Goal: Task Accomplishment & Management: Manage account settings

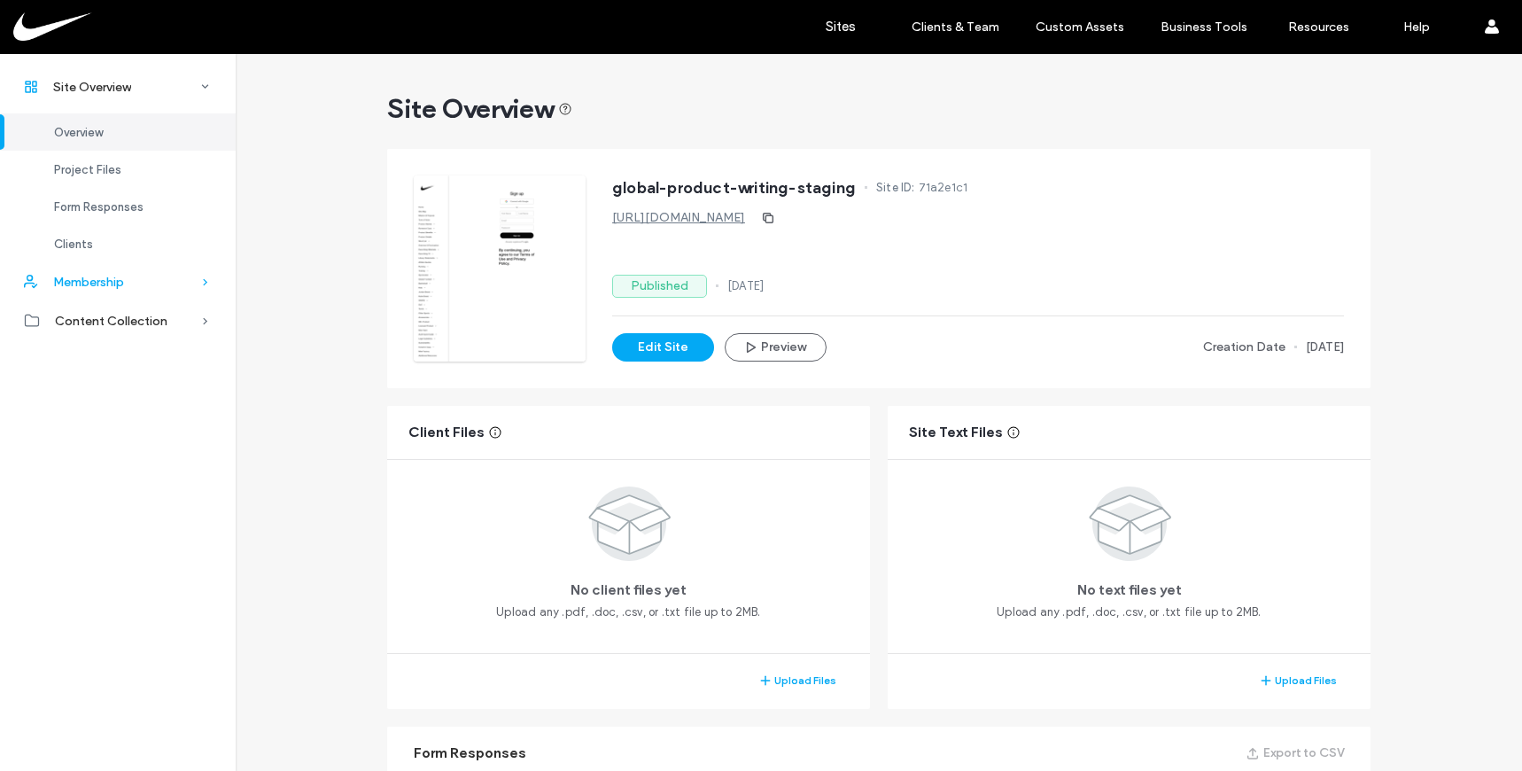
click at [123, 279] on span "Membership" at bounding box center [88, 282] width 71 height 15
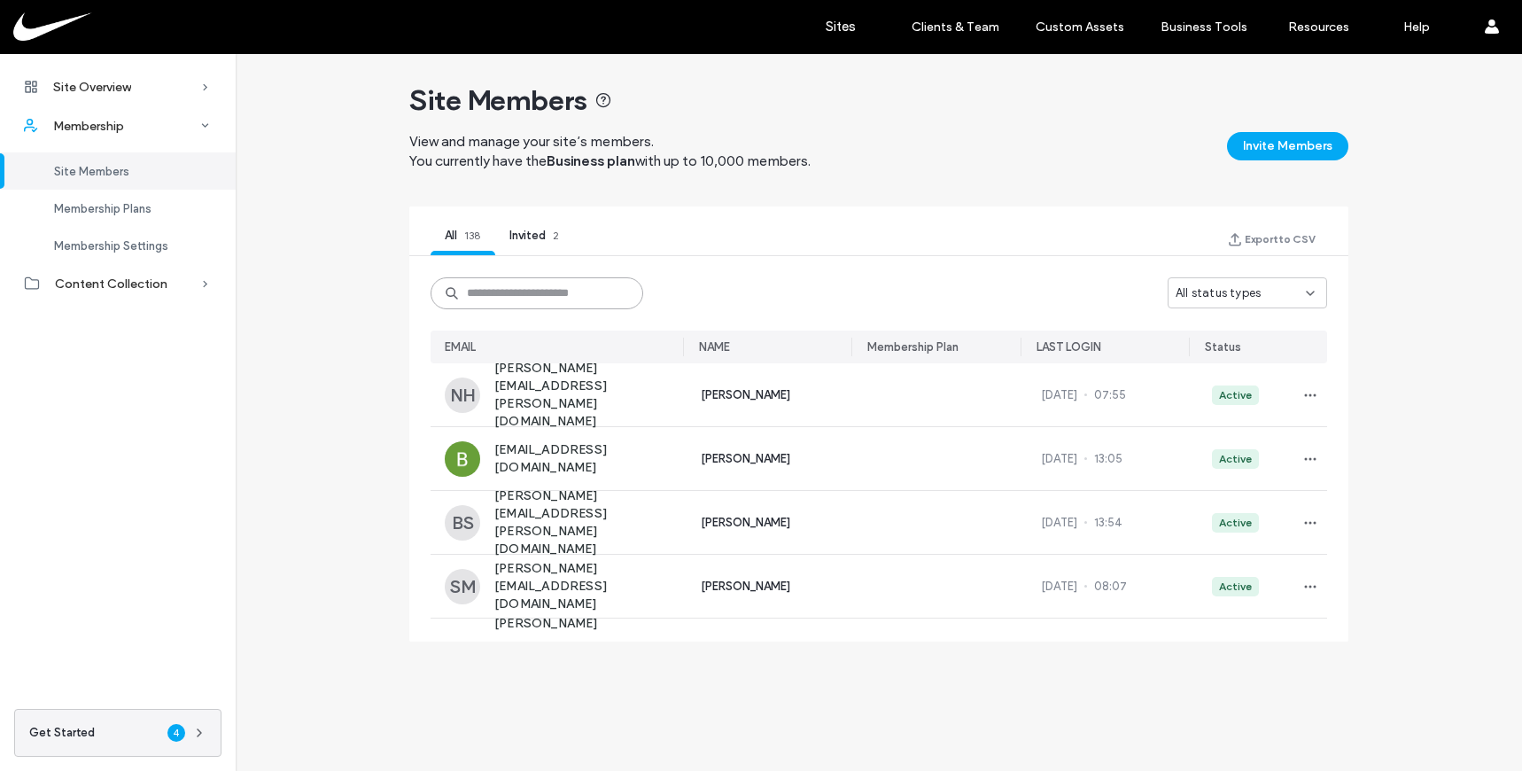
click at [534, 295] on input at bounding box center [537, 293] width 213 height 32
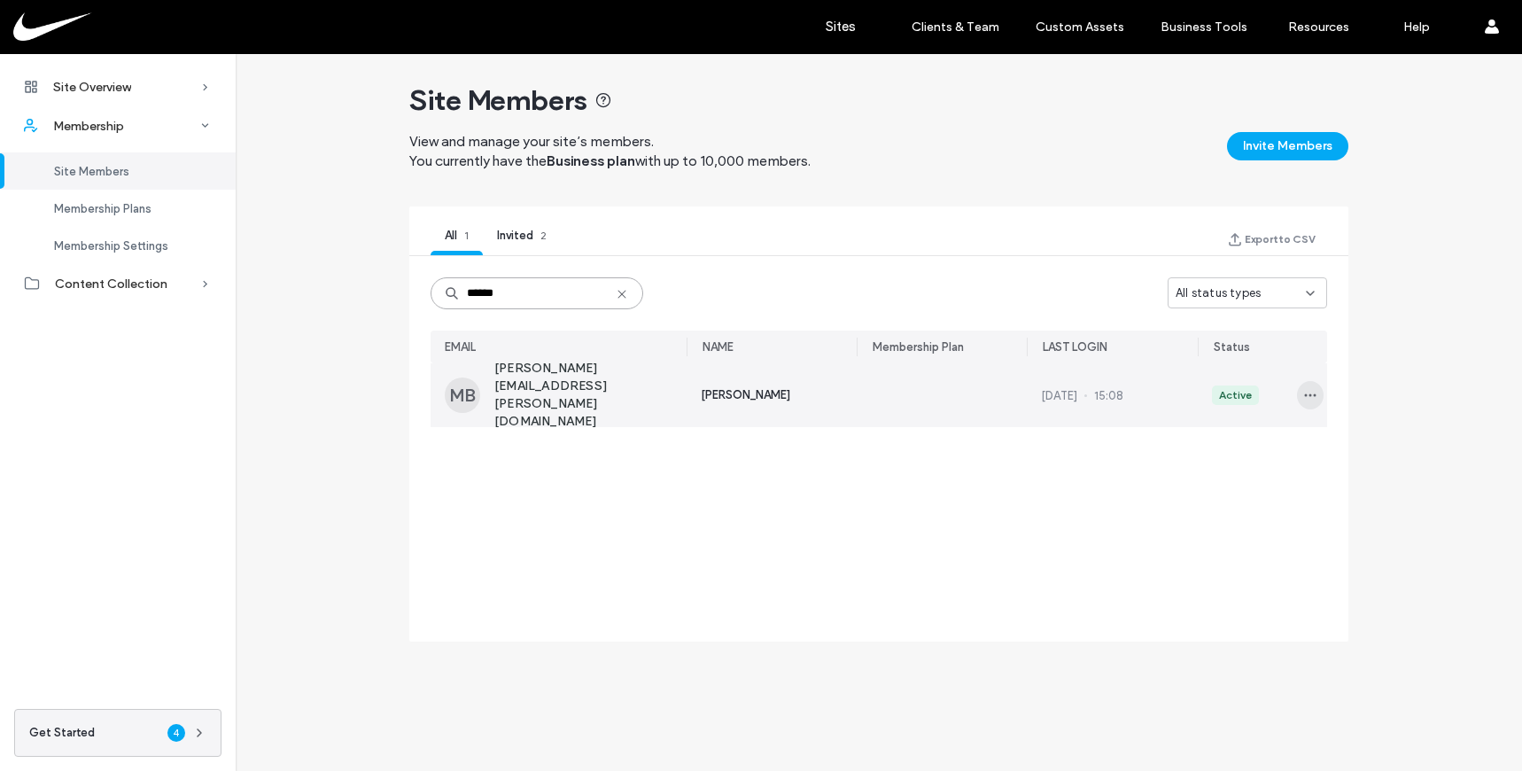
type input "******"
click at [1312, 404] on span "button" at bounding box center [1310, 395] width 27 height 28
click at [743, 395] on span "[PERSON_NAME]" at bounding box center [745, 395] width 89 height 18
click at [590, 388] on span "[PERSON_NAME][EMAIL_ADDRESS][PERSON_NAME][DOMAIN_NAME]" at bounding box center [590, 395] width 192 height 71
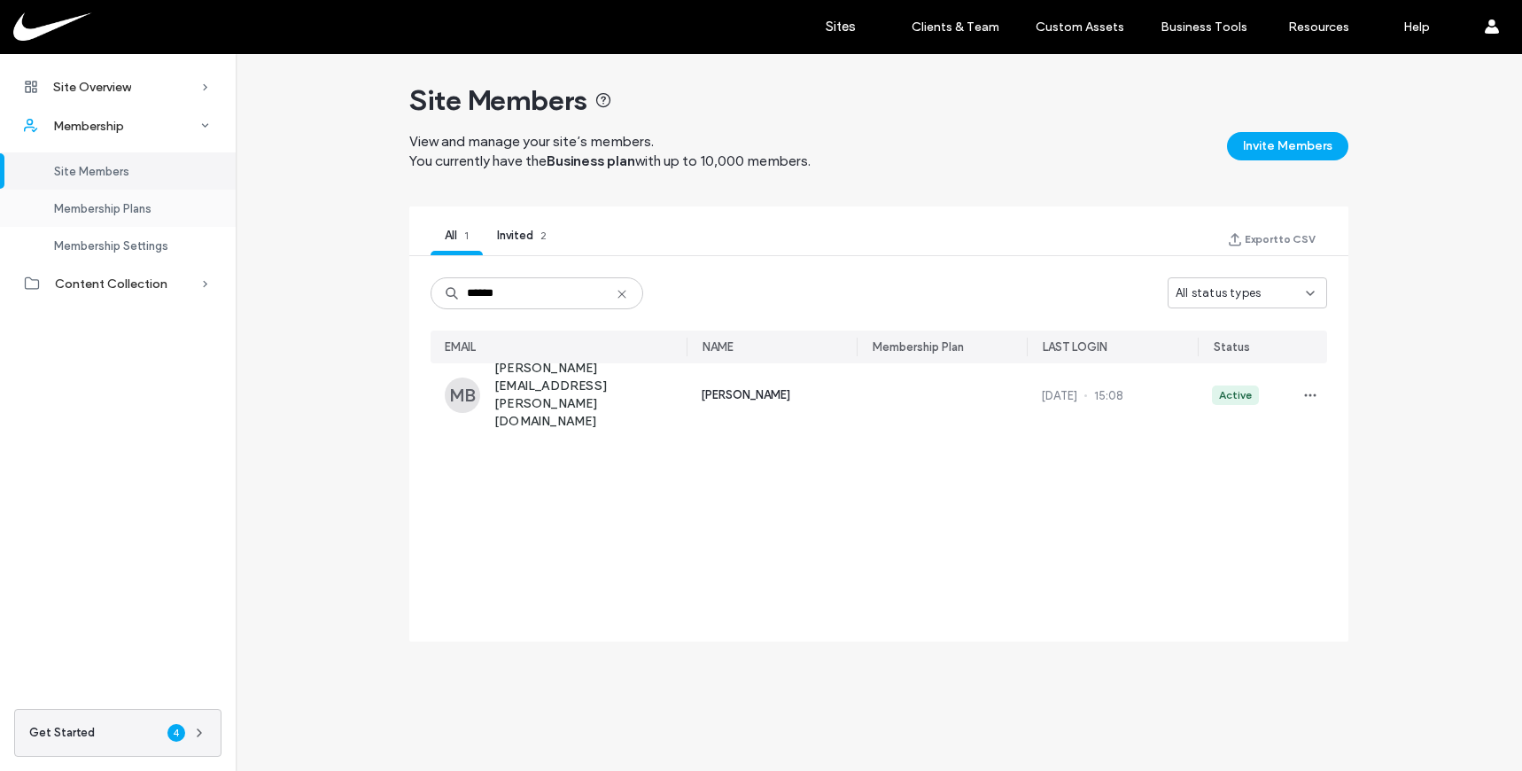
click at [136, 211] on span "Membership Plans" at bounding box center [102, 208] width 97 height 13
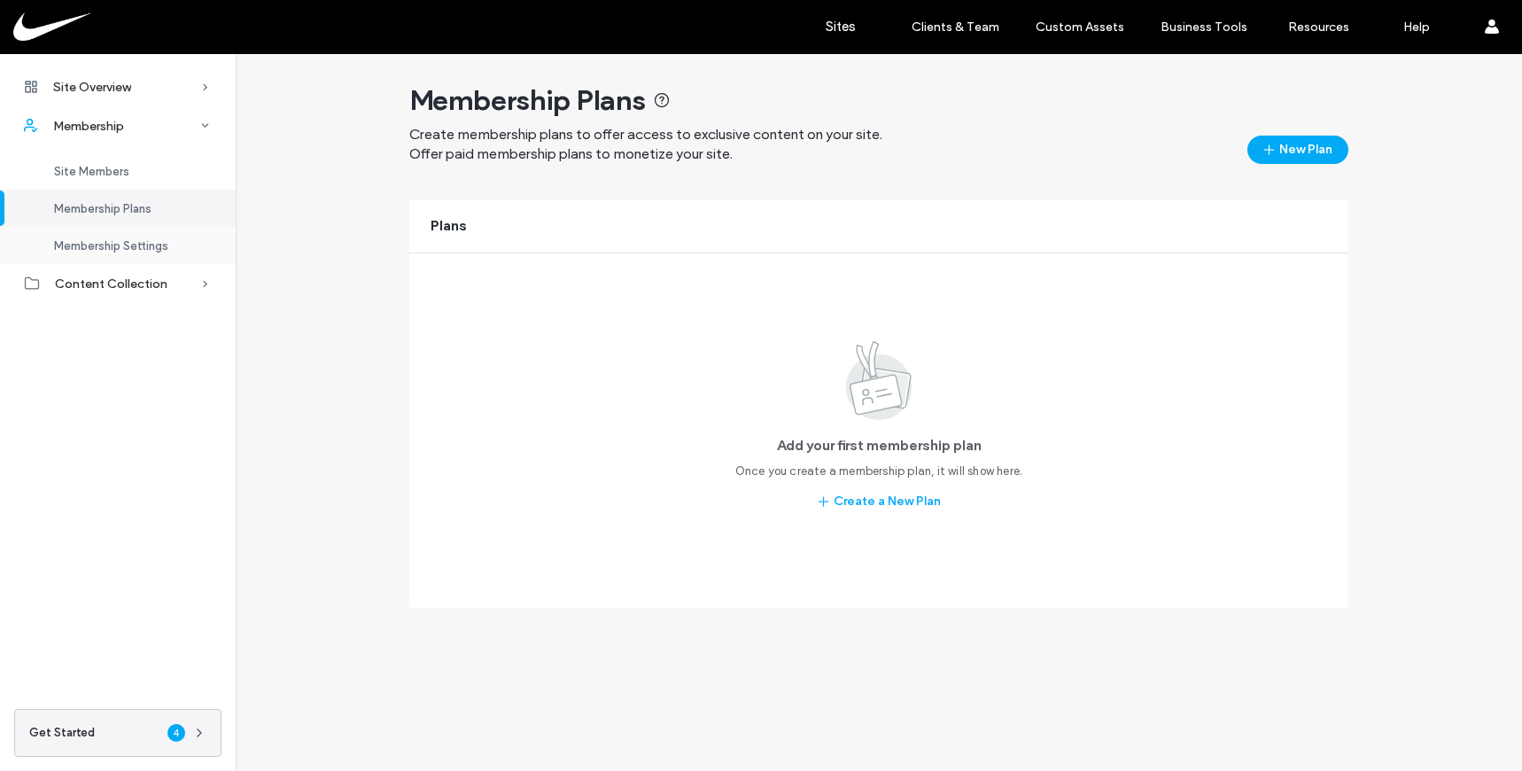
click at [103, 245] on span "Membership Settings" at bounding box center [111, 245] width 114 height 13
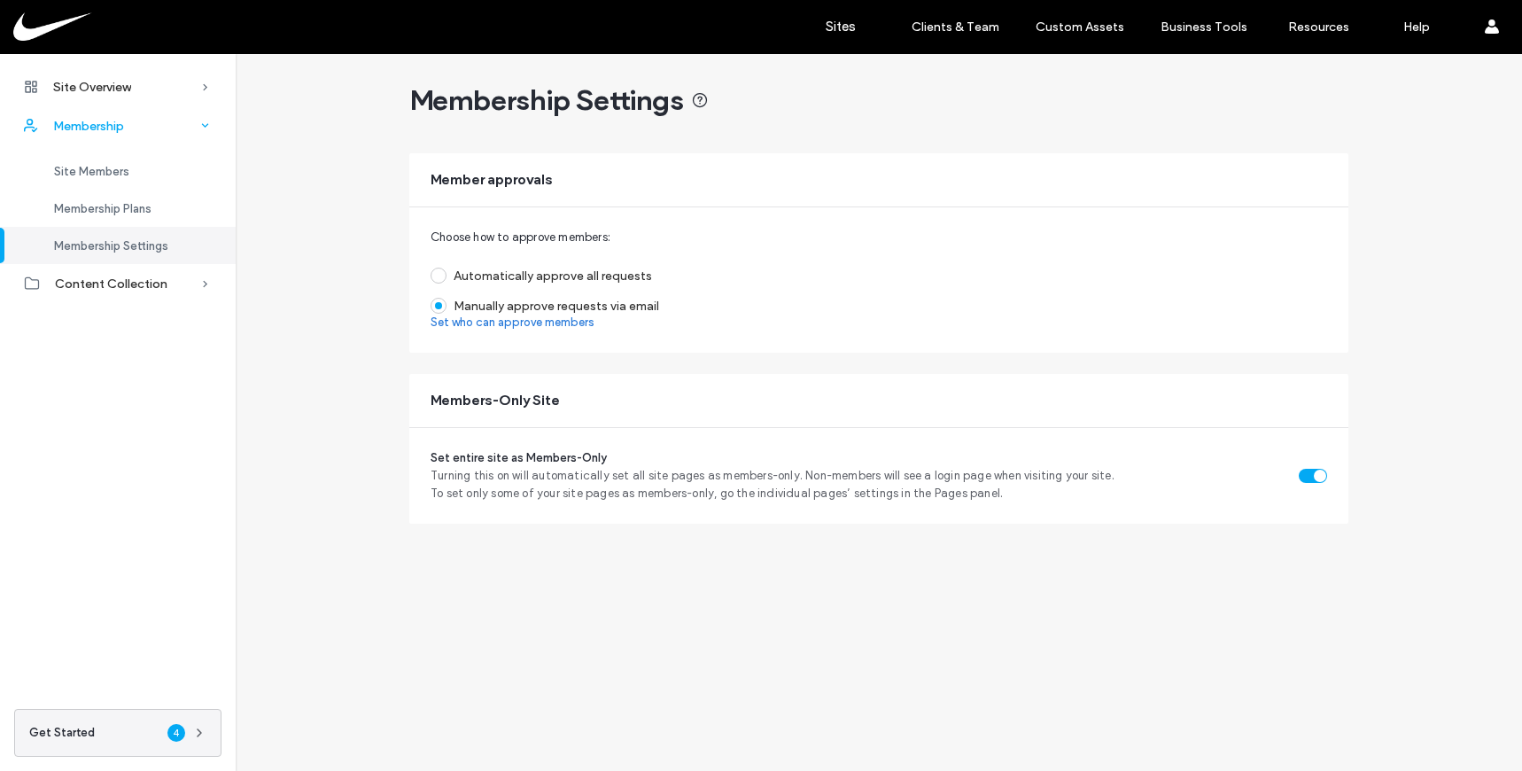
click at [106, 136] on div "Membership" at bounding box center [118, 125] width 236 height 39
click at [93, 161] on div "Site Members" at bounding box center [118, 170] width 236 height 37
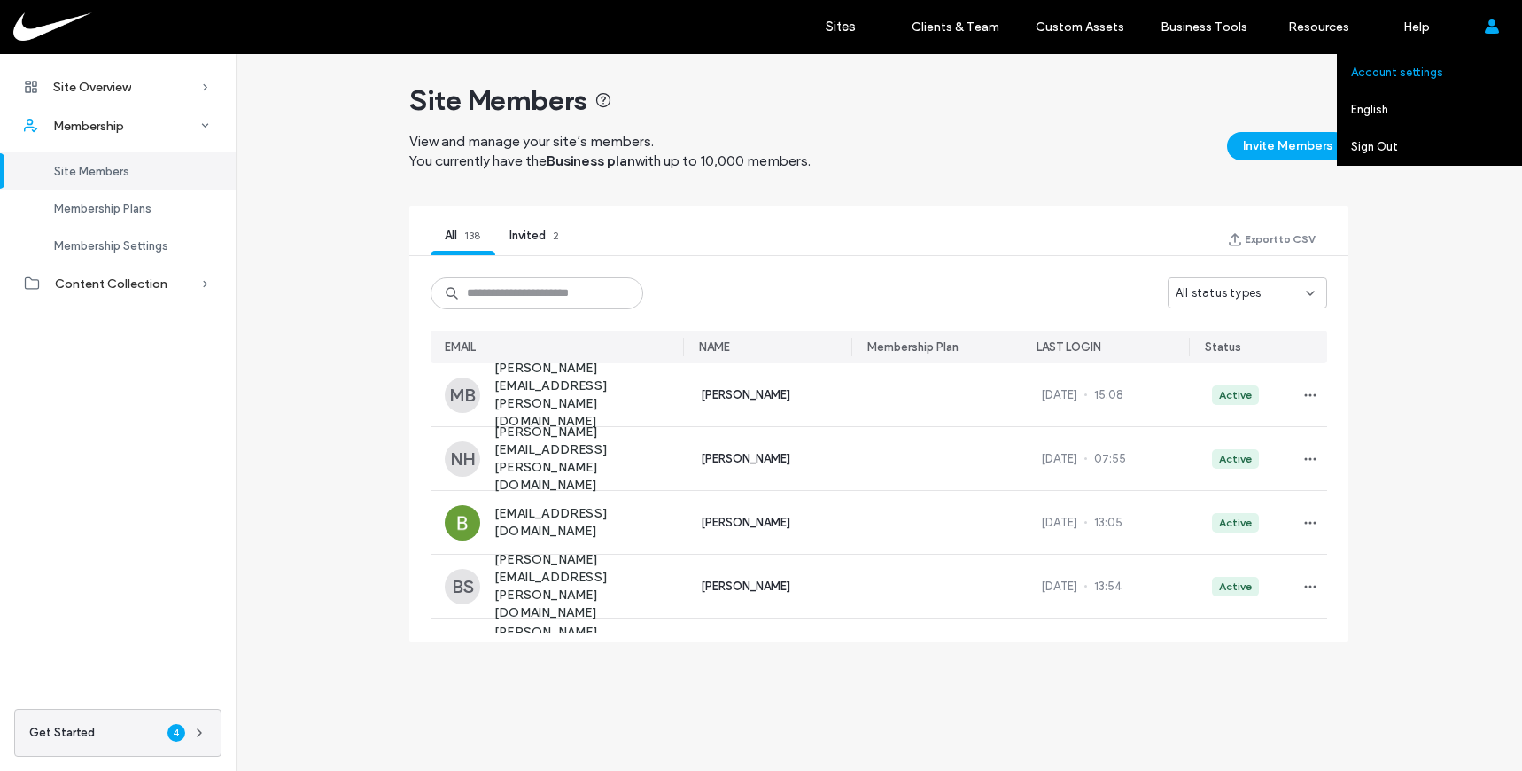
click at [1396, 75] on label "Account settings" at bounding box center [1397, 72] width 92 height 13
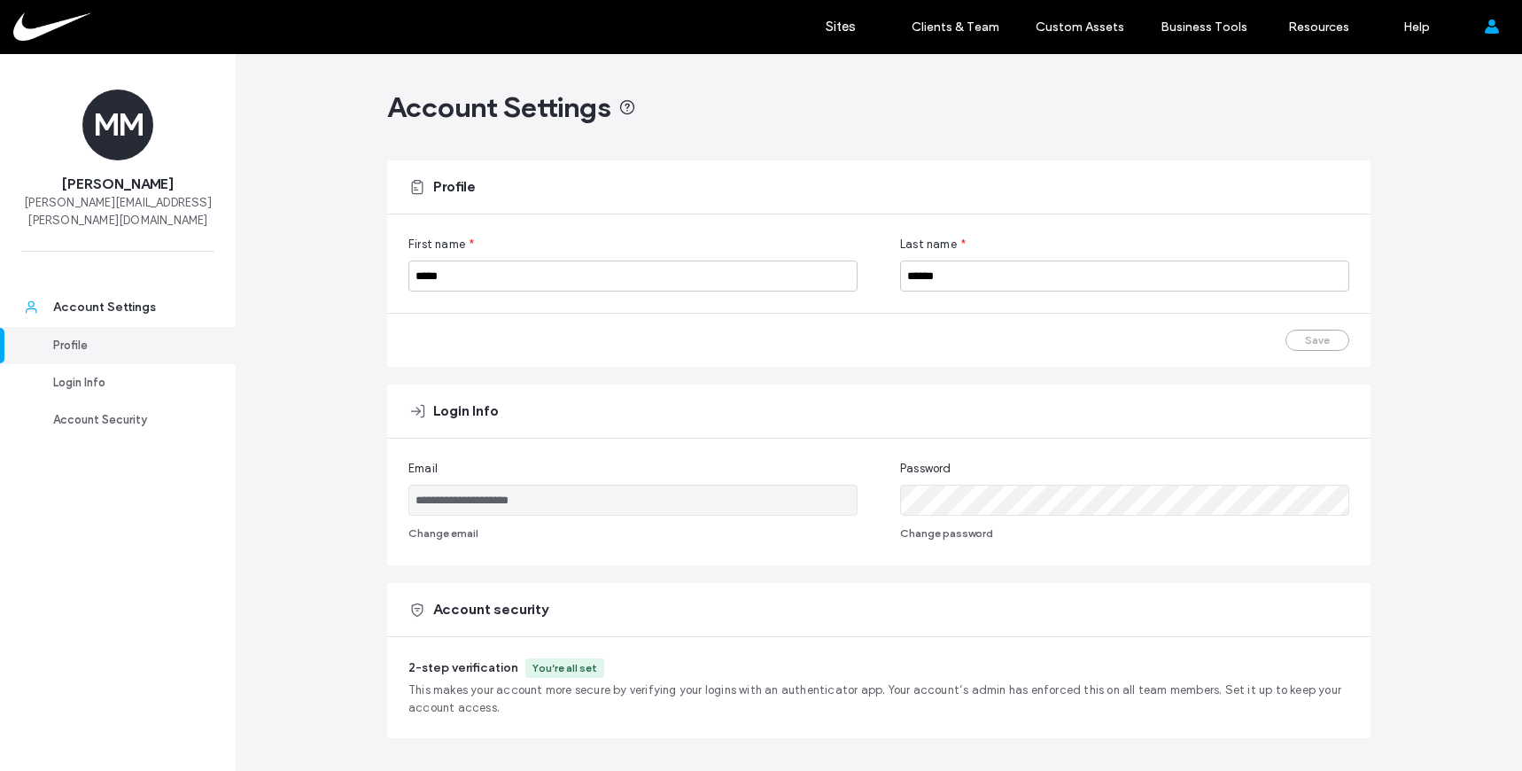
click at [280, 509] on div "**********" at bounding box center [879, 447] width 1287 height 786
